Goal: Task Accomplishment & Management: Manage account settings

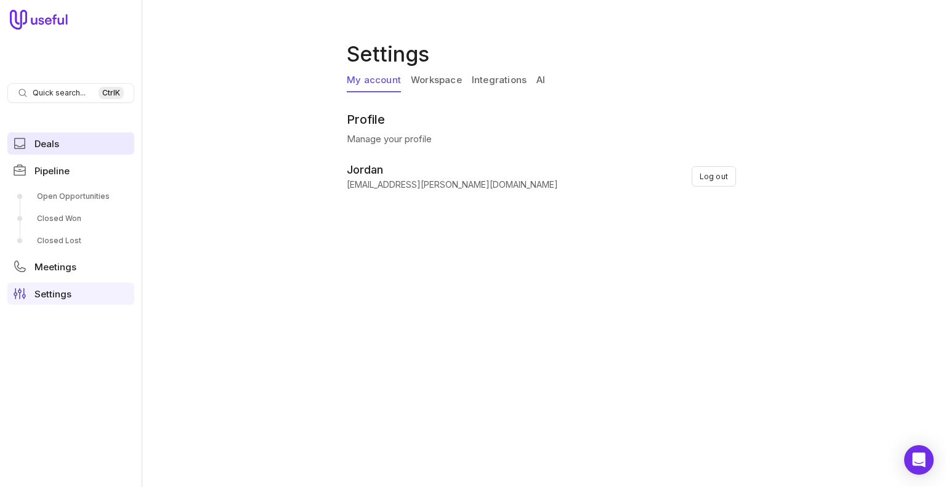
click at [96, 152] on link "Deals" at bounding box center [70, 143] width 127 height 22
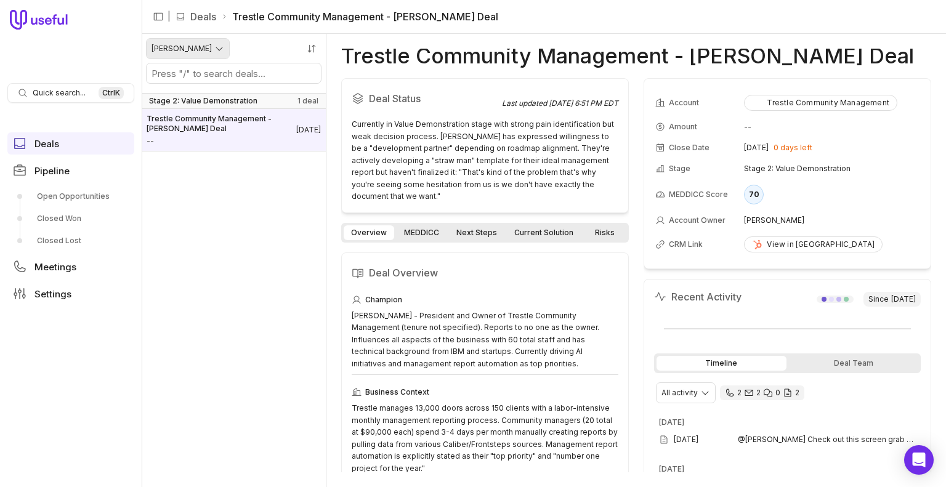
click at [195, 45] on html "Quick search... Ctrl K Deals Pipeline Open Opportunities Closed Won Closed Lost…" at bounding box center [473, 243] width 946 height 487
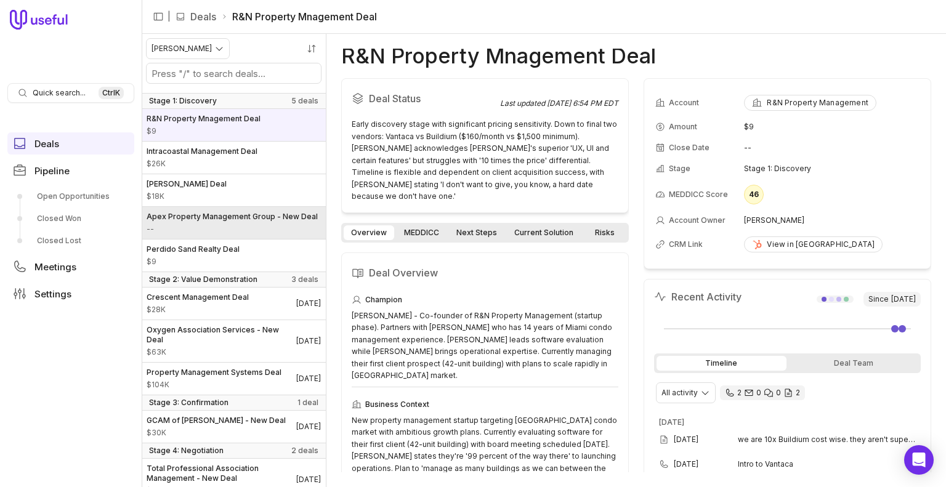
click at [212, 220] on span "Apex Property Management Group - New Deal" at bounding box center [232, 217] width 171 height 10
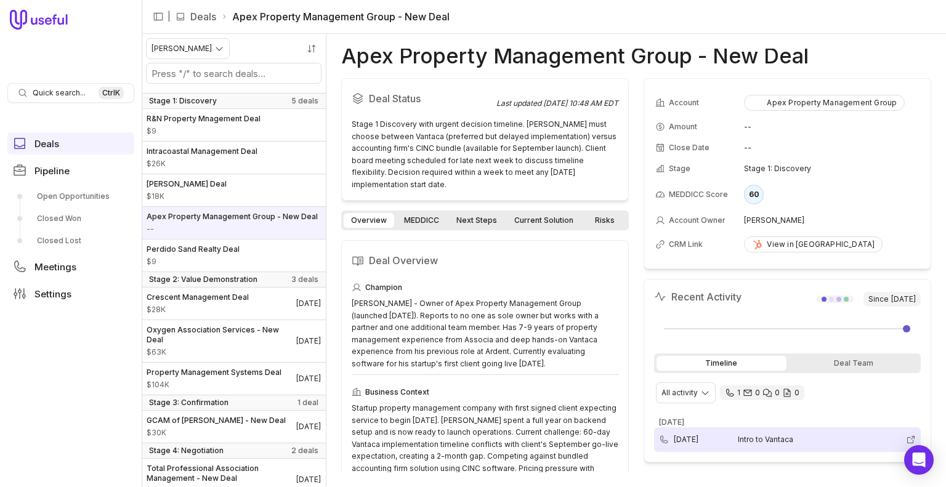
click at [750, 435] on span "Intro to Vantaca" at bounding box center [819, 440] width 163 height 10
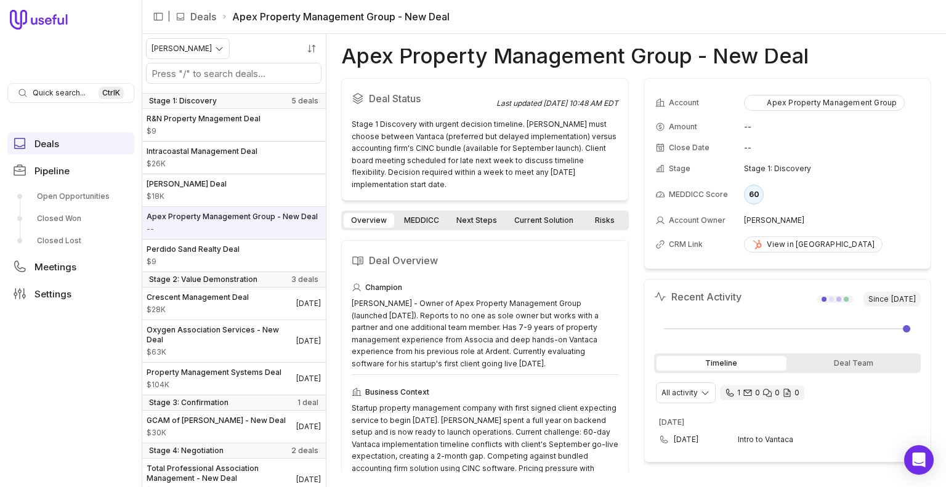
click at [426, 213] on link "MEDDICC" at bounding box center [422, 220] width 50 height 15
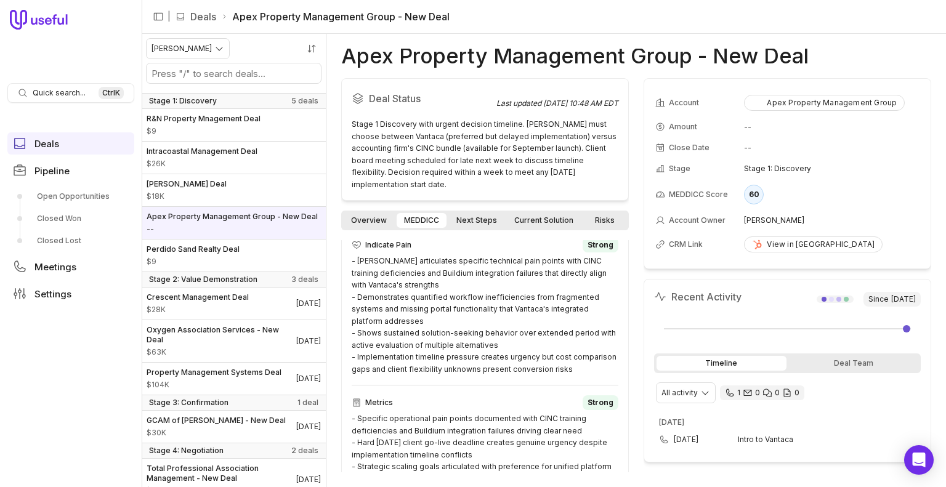
scroll to position [907, 0]
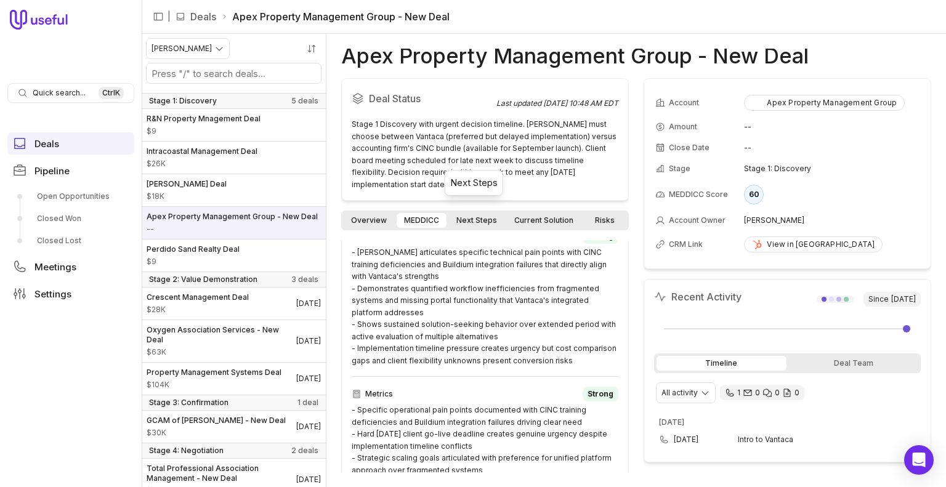
click at [479, 213] on link "Next Steps" at bounding box center [476, 220] width 55 height 15
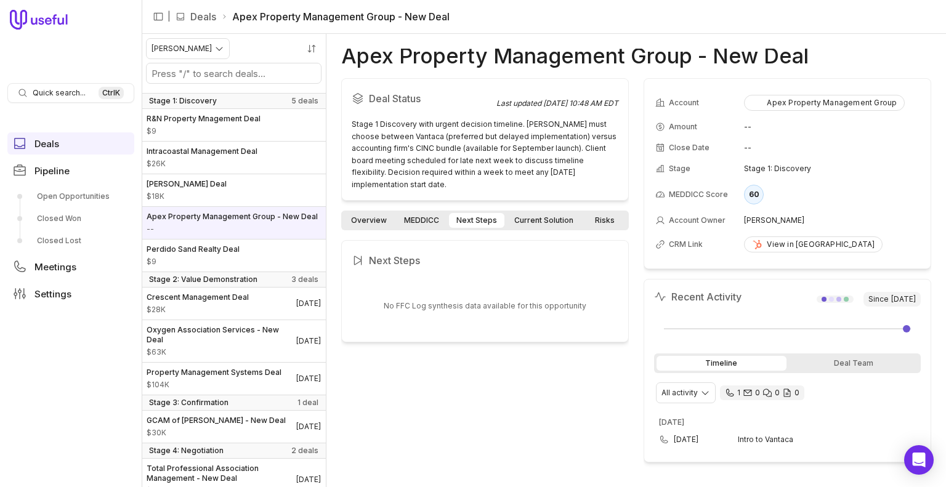
click at [540, 213] on link "Current Solution" at bounding box center [544, 220] width 74 height 15
click at [589, 213] on link "Risks" at bounding box center [604, 220] width 43 height 15
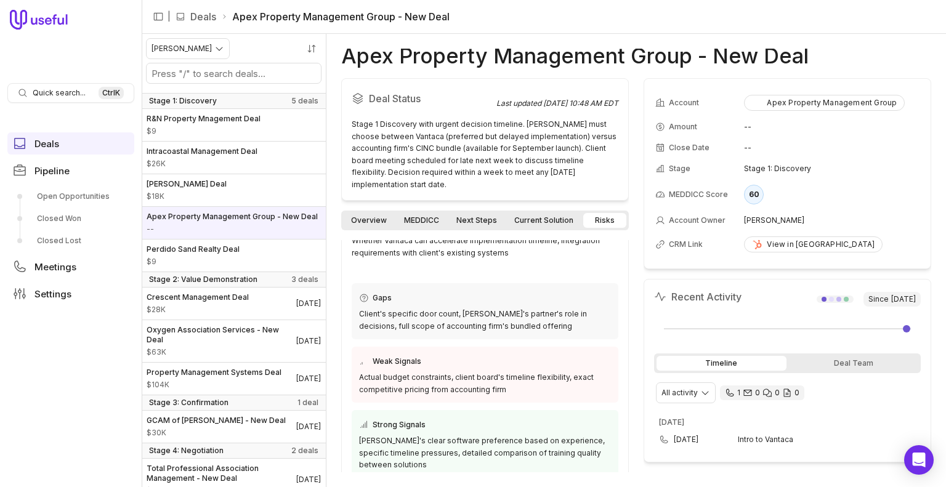
scroll to position [178, 0]
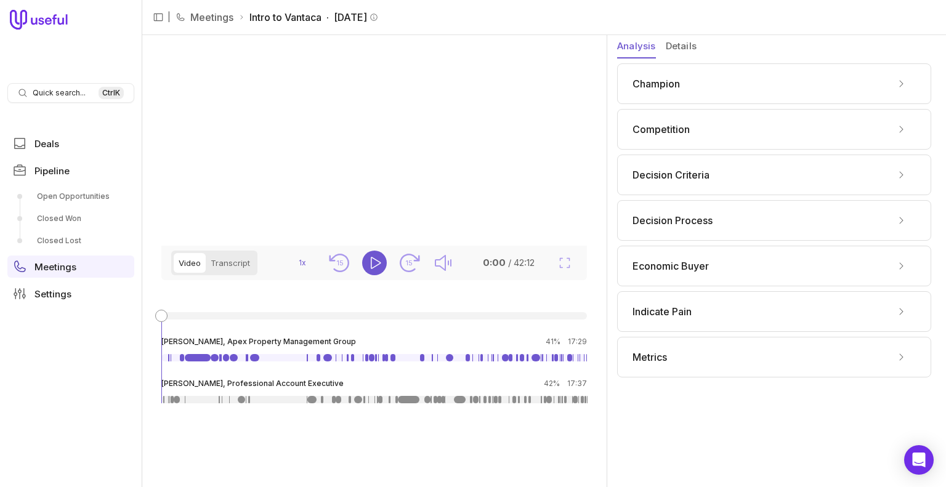
click at [845, 88] on div "Champion" at bounding box center [774, 84] width 283 height 20
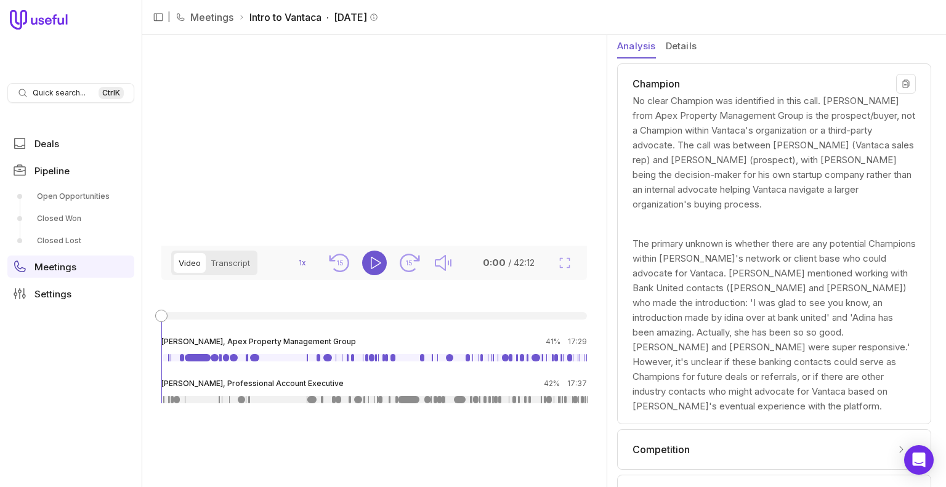
click at [839, 89] on div "Champion" at bounding box center [774, 84] width 283 height 20
